Goal: Navigation & Orientation: Find specific page/section

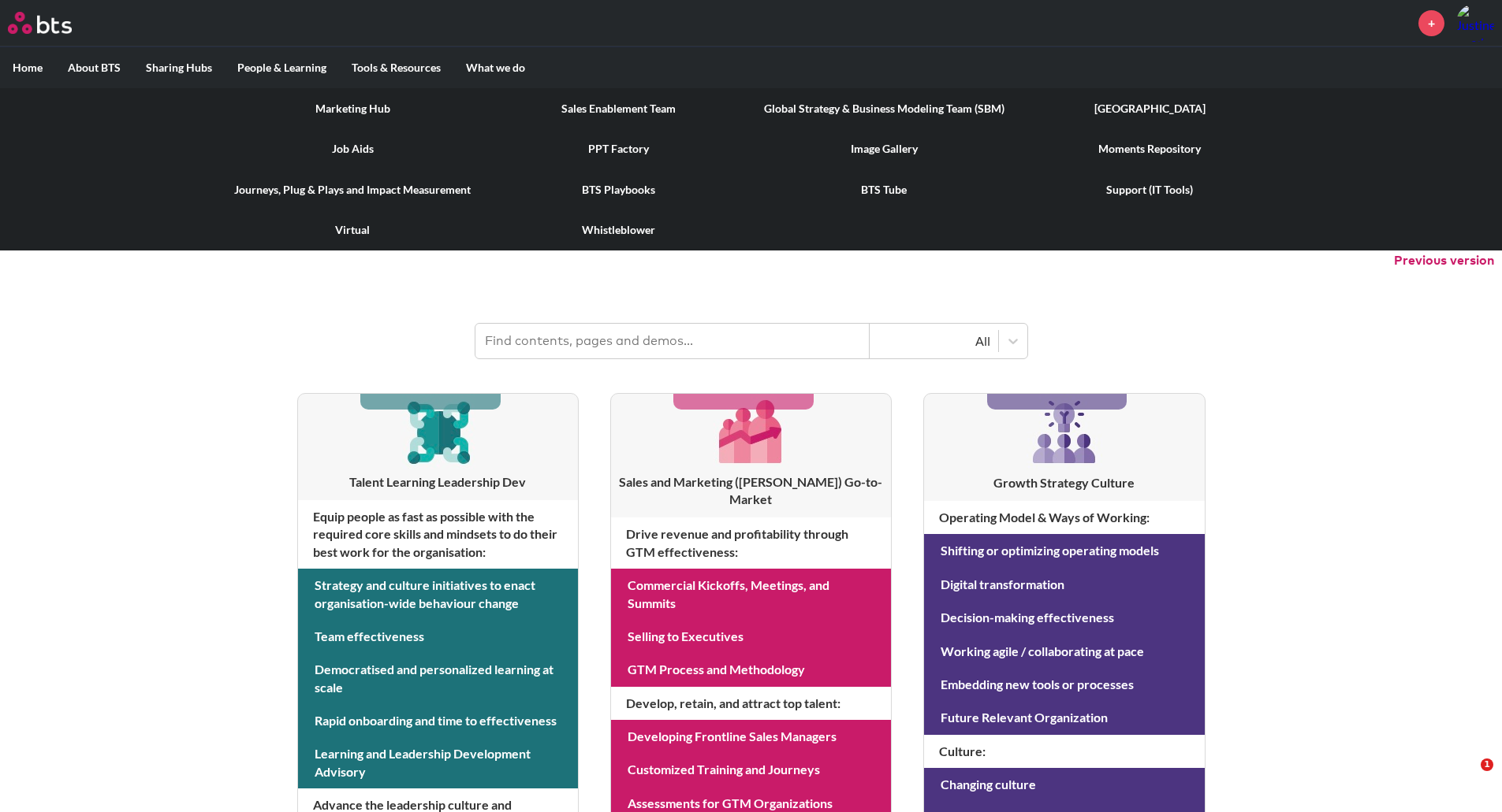
click at [629, 145] on link "PPT Factory" at bounding box center [618, 149] width 266 height 41
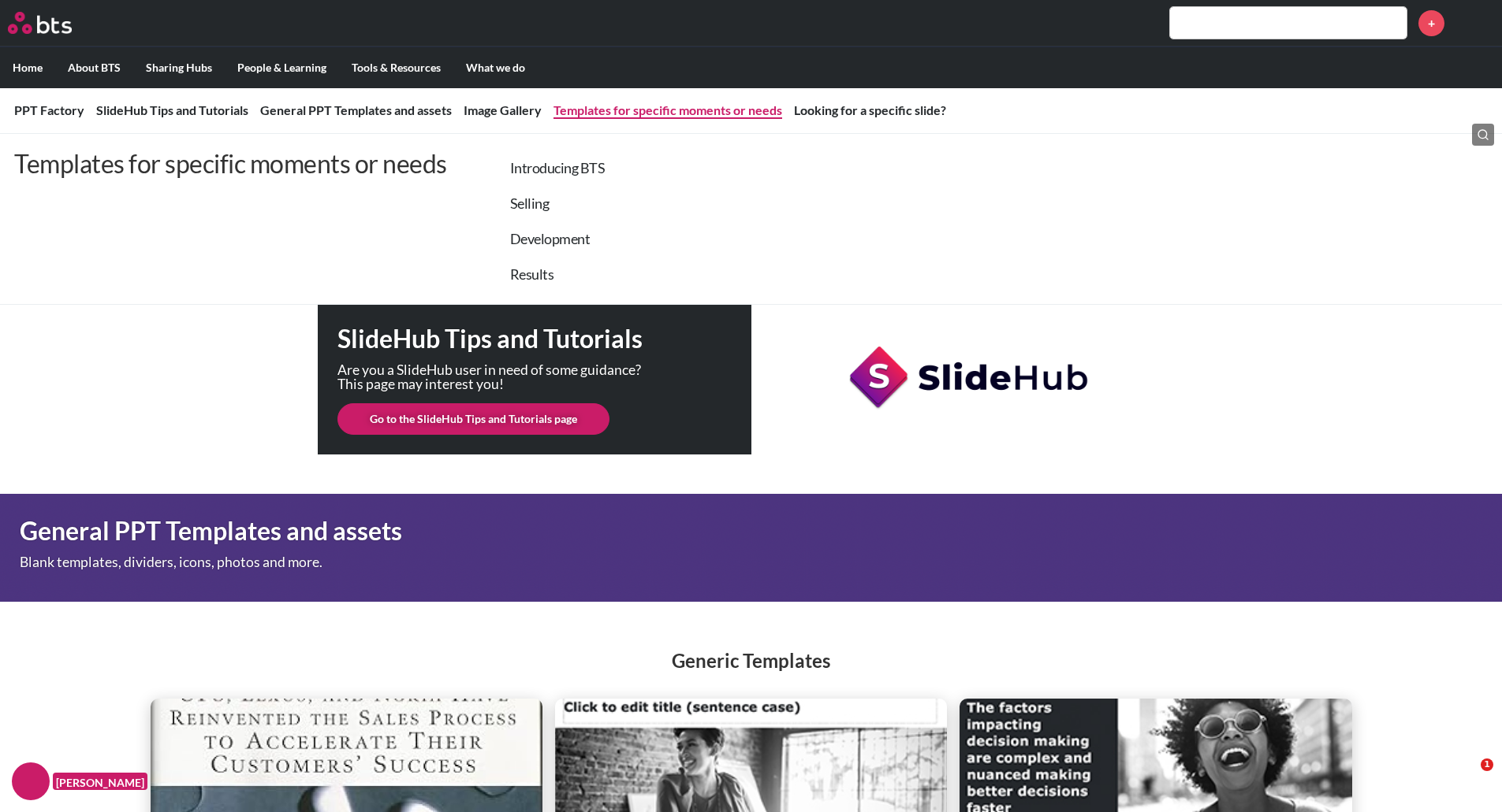
scroll to position [394, 0]
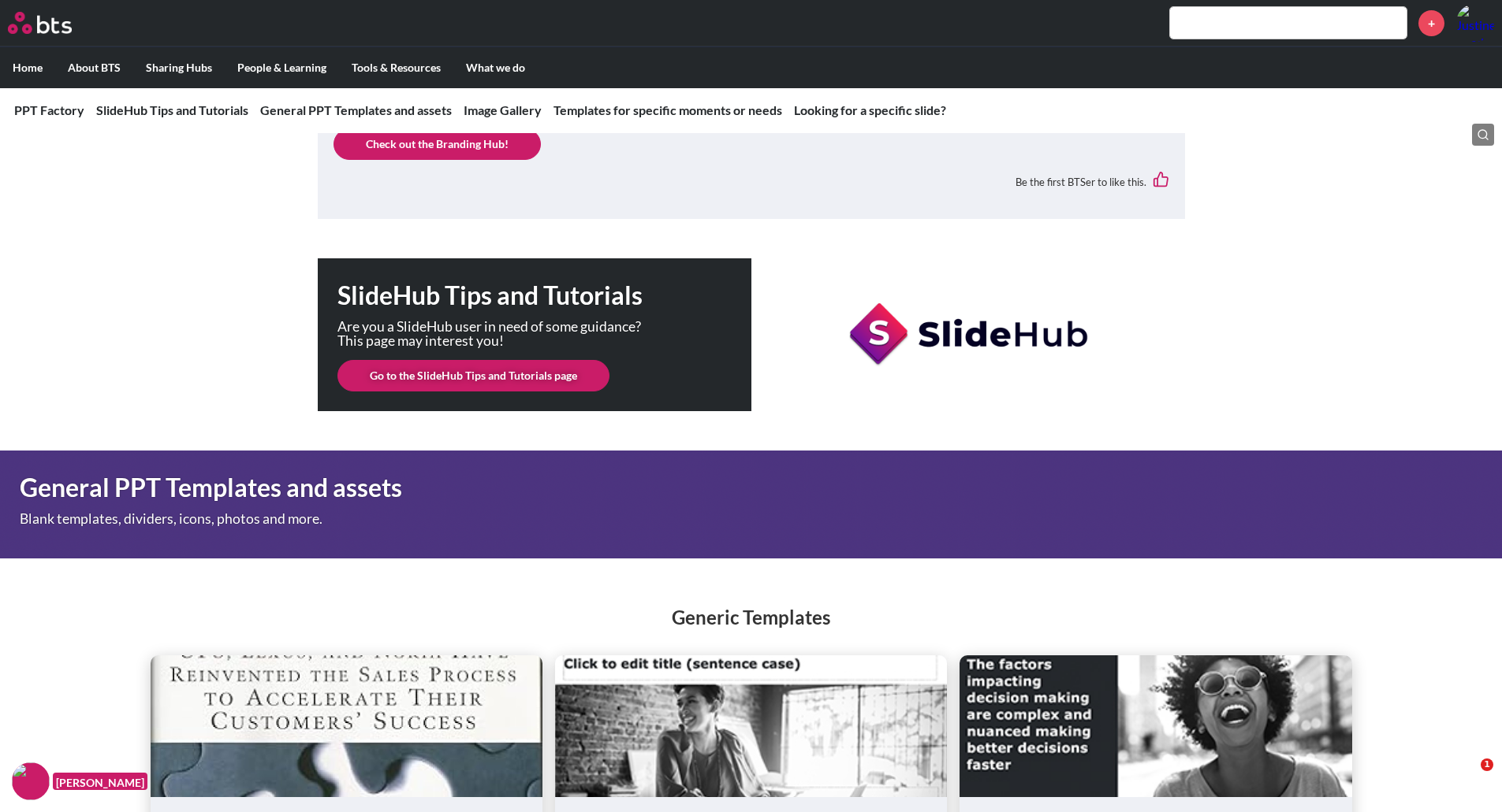
click at [507, 383] on link "Go to the SlideHub Tips and Tutorials page" at bounding box center [474, 375] width 272 height 31
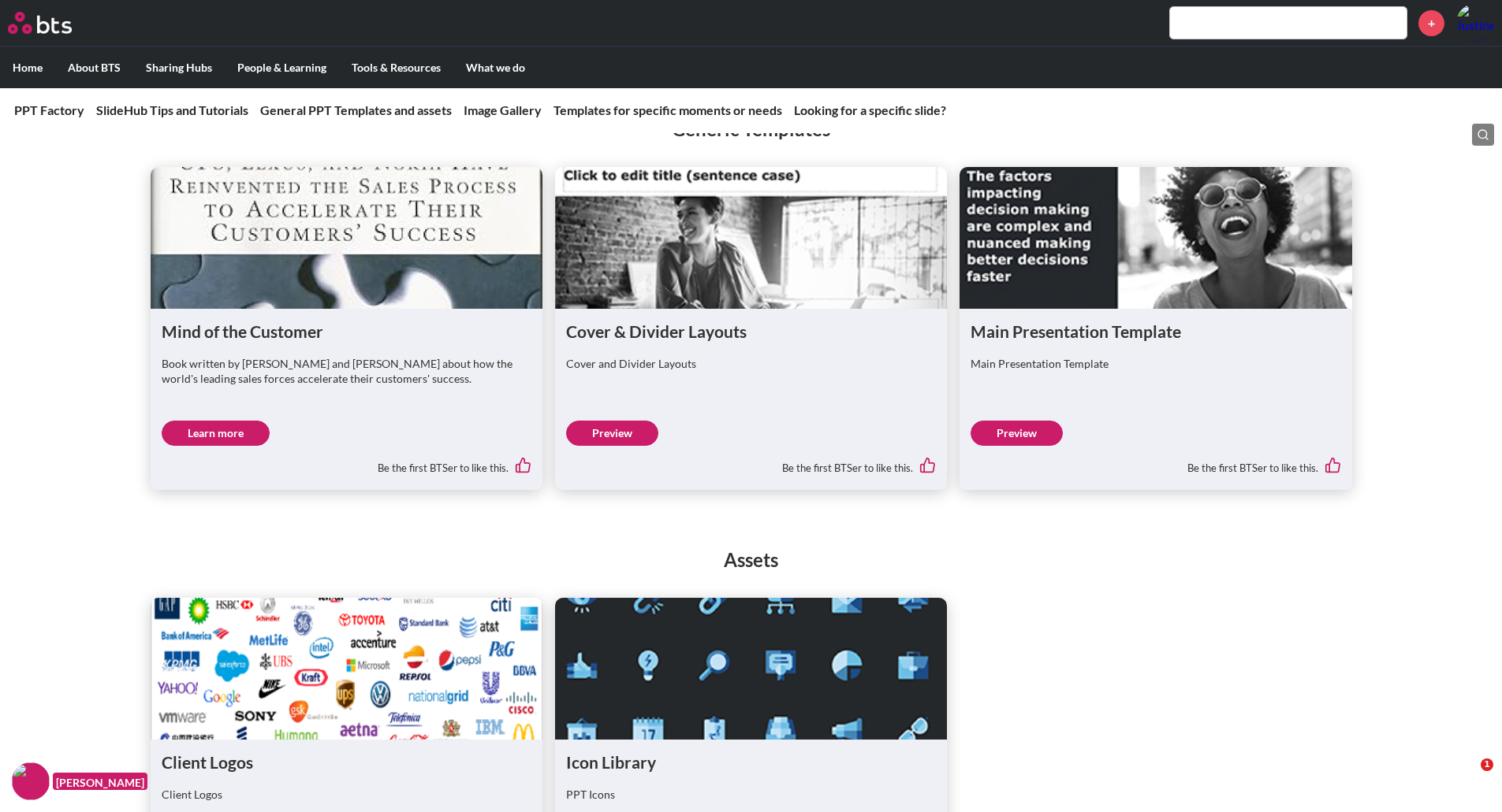
scroll to position [1024, 0]
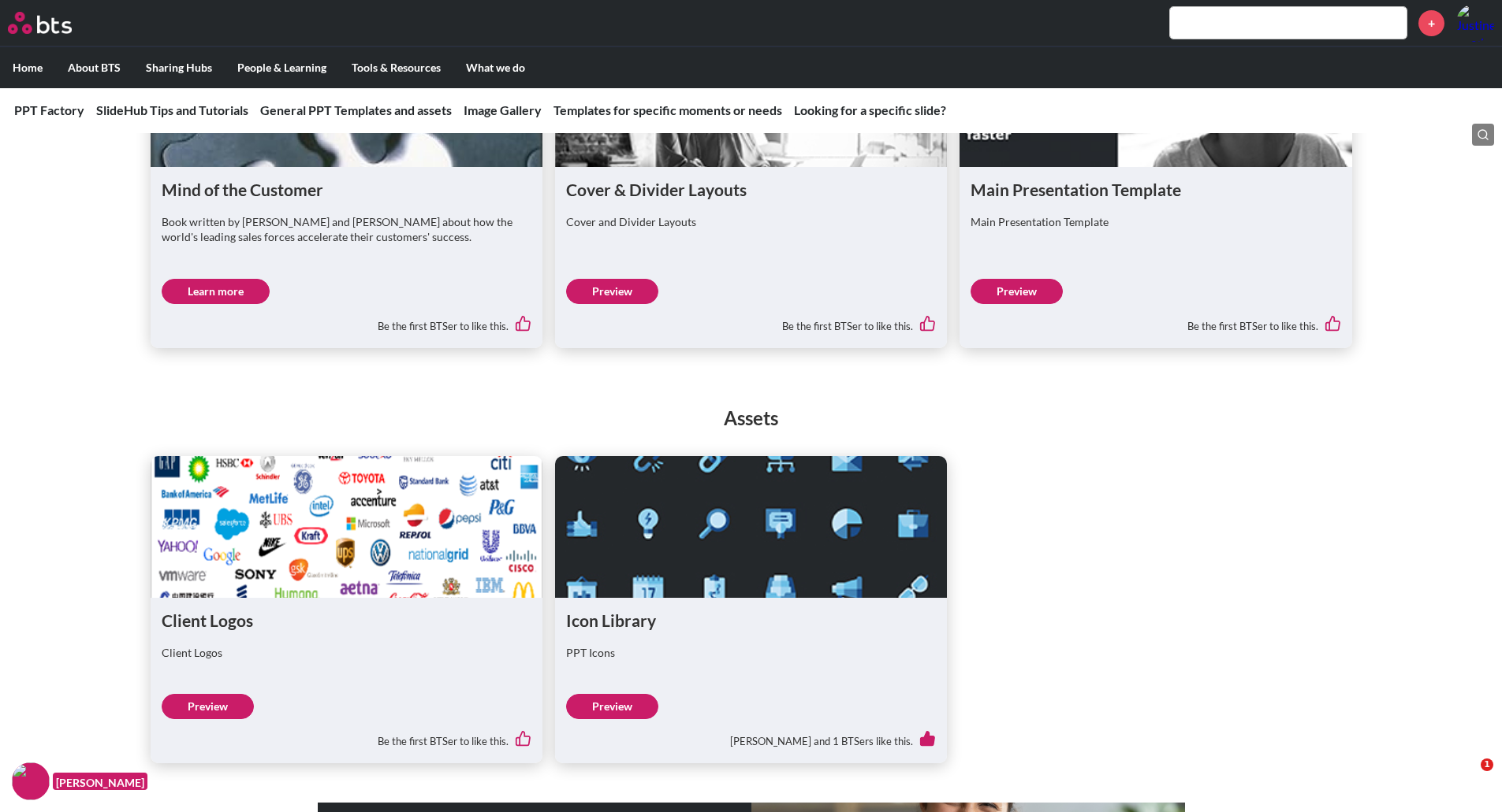
click at [1032, 291] on link "Preview" at bounding box center [1017, 292] width 92 height 25
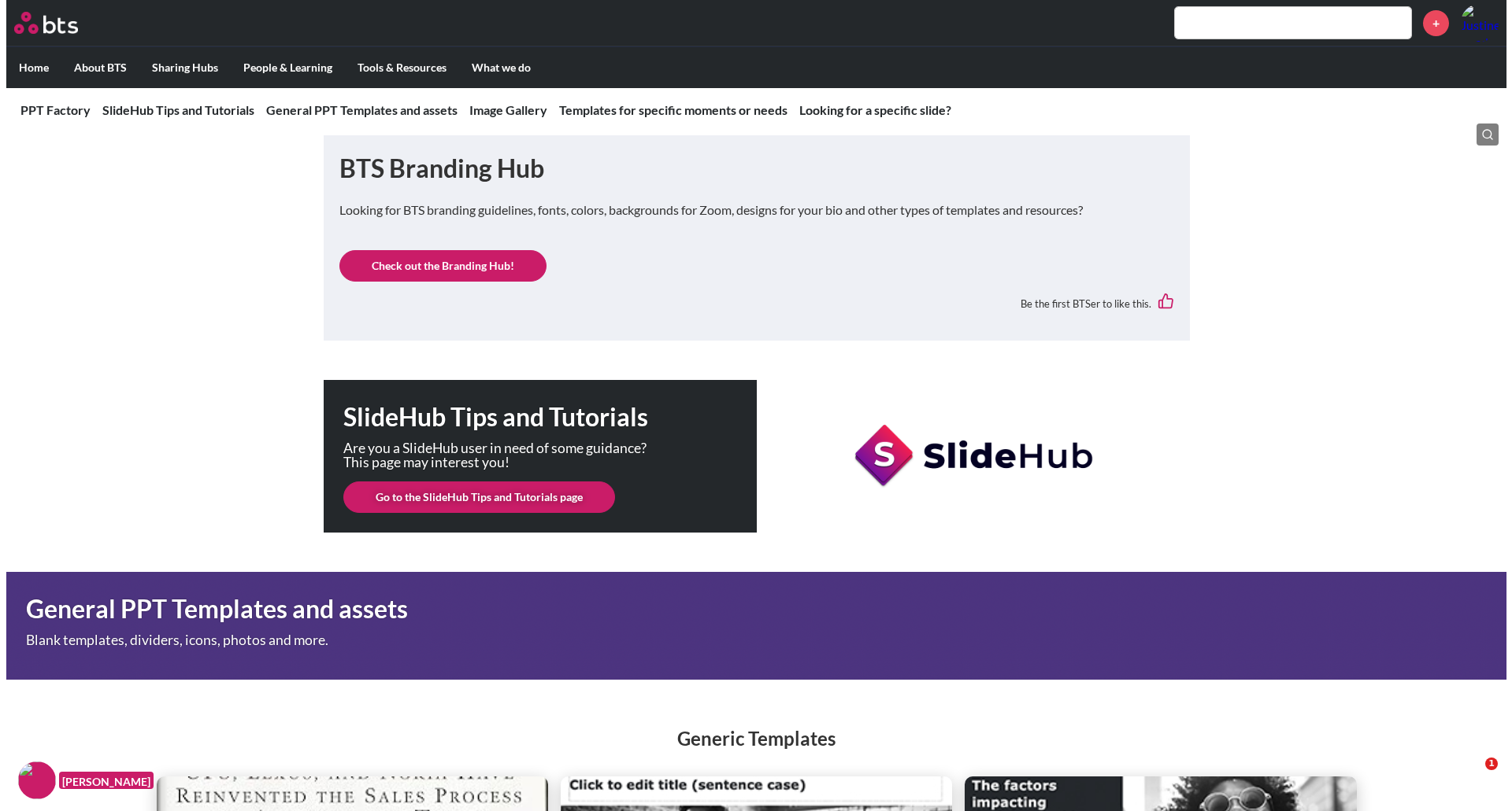
scroll to position [0, 0]
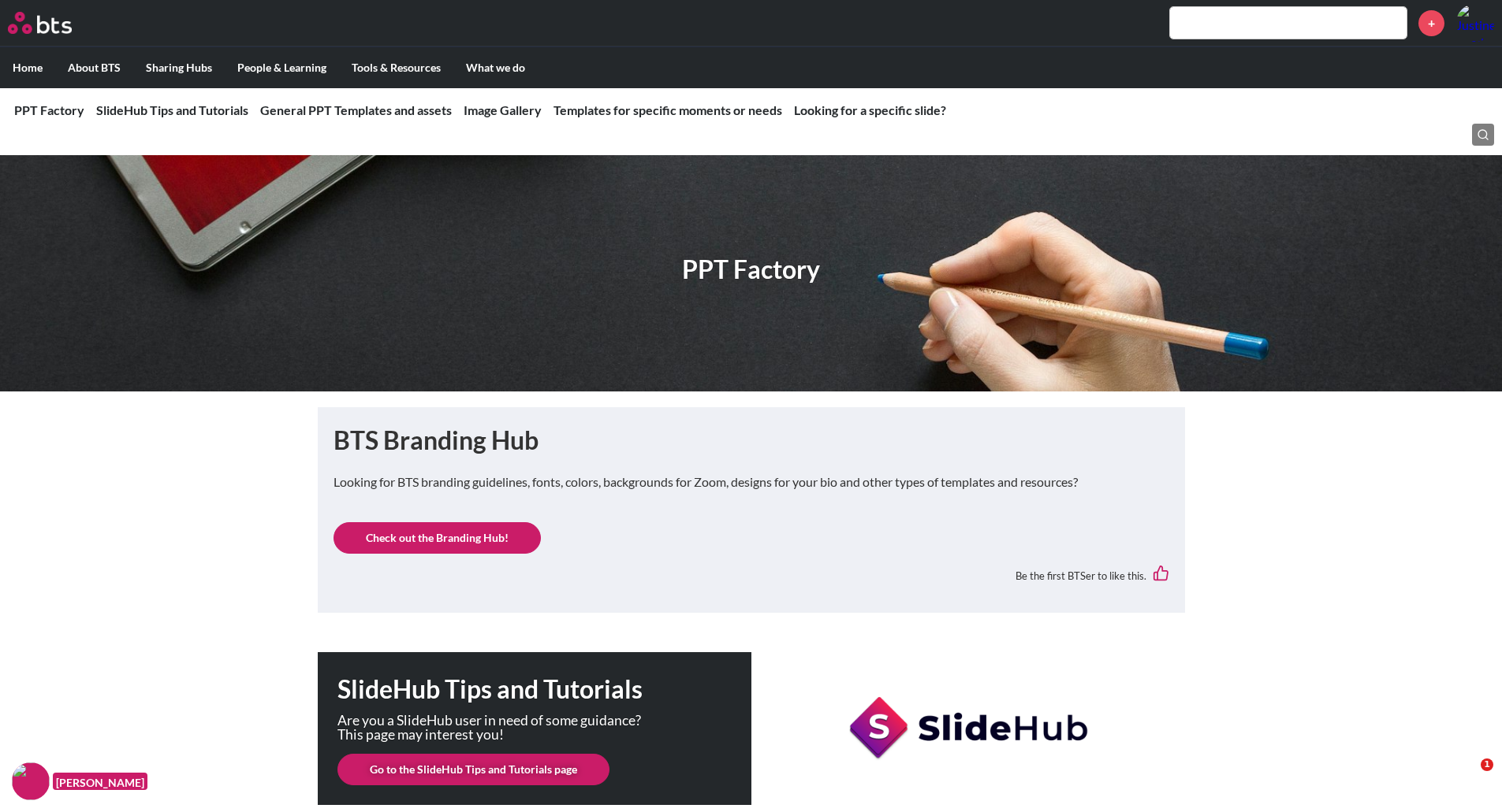
click at [443, 536] on link "Check out the Branding Hub!" at bounding box center [437, 538] width 207 height 31
